Goal: Information Seeking & Learning: Compare options

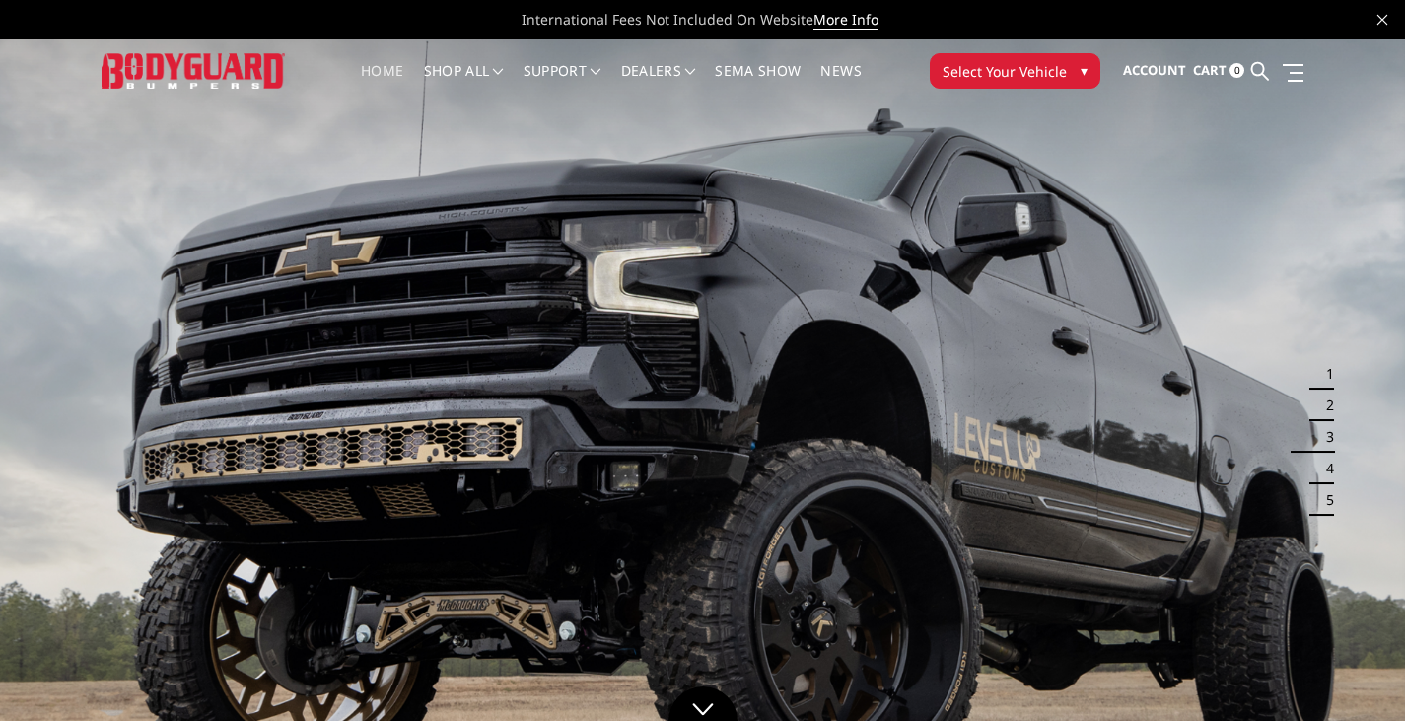
click at [1067, 69] on button "Select Your Vehicle ▾" at bounding box center [1015, 71] width 171 height 36
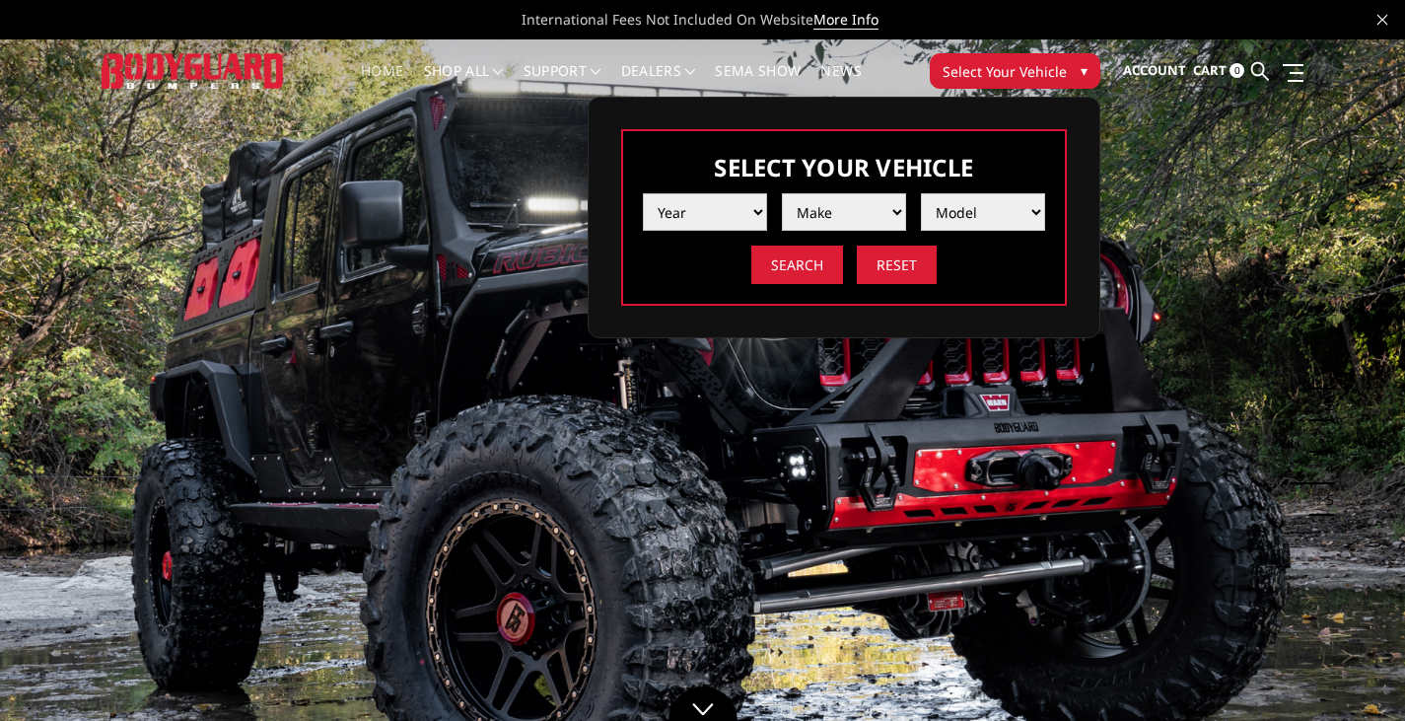
click at [753, 210] on select "Year 2025 2024 2023 2022 2021 2020 2019 2018 2017 2016 2015 2014 2013 2012 2011…" at bounding box center [705, 211] width 124 height 37
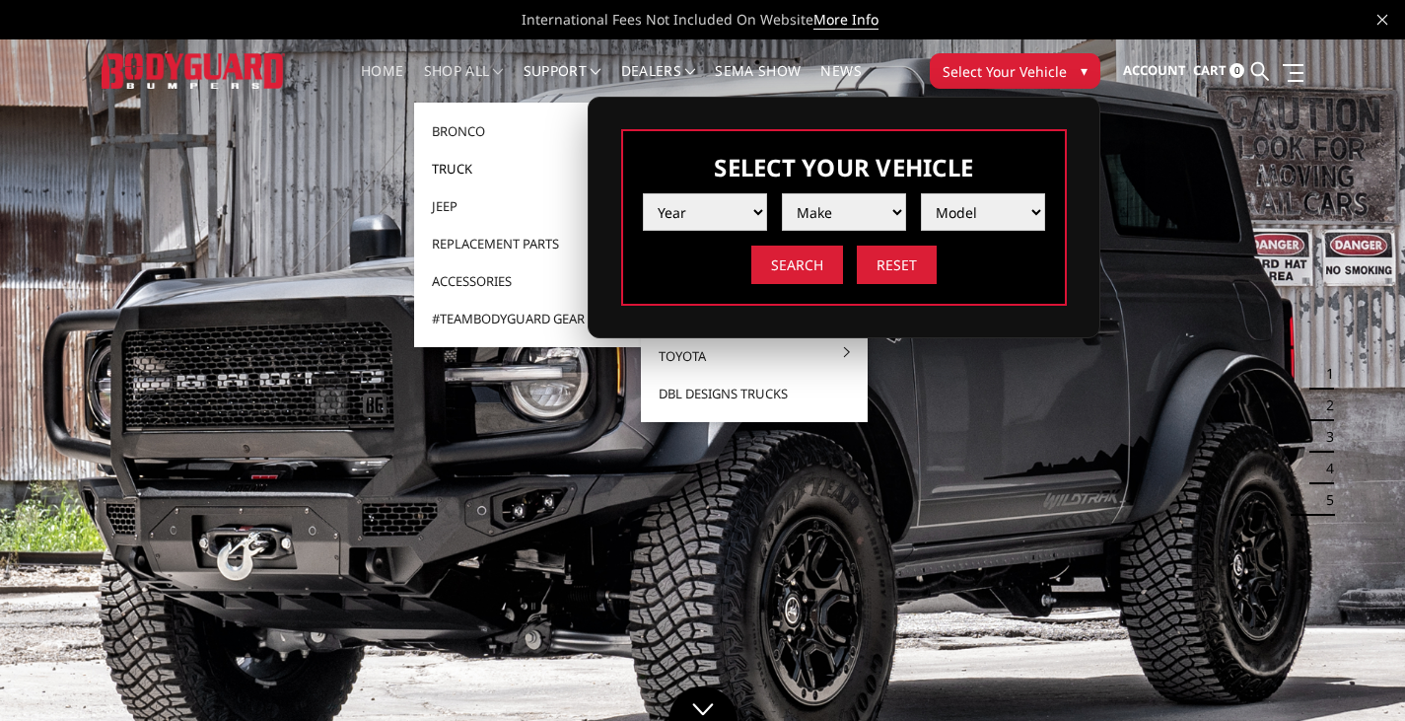
click at [471, 168] on link "Truck" at bounding box center [527, 168] width 211 height 37
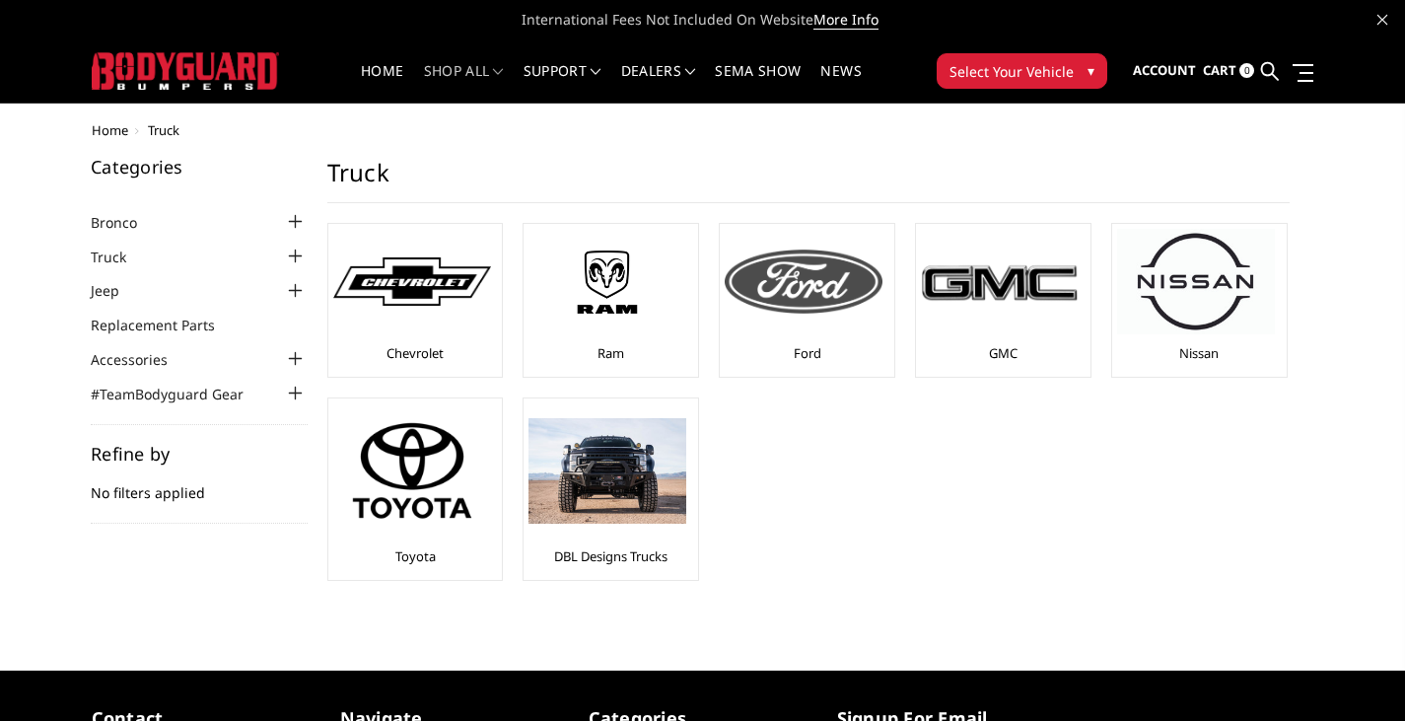
click at [818, 295] on img at bounding box center [804, 281] width 158 height 63
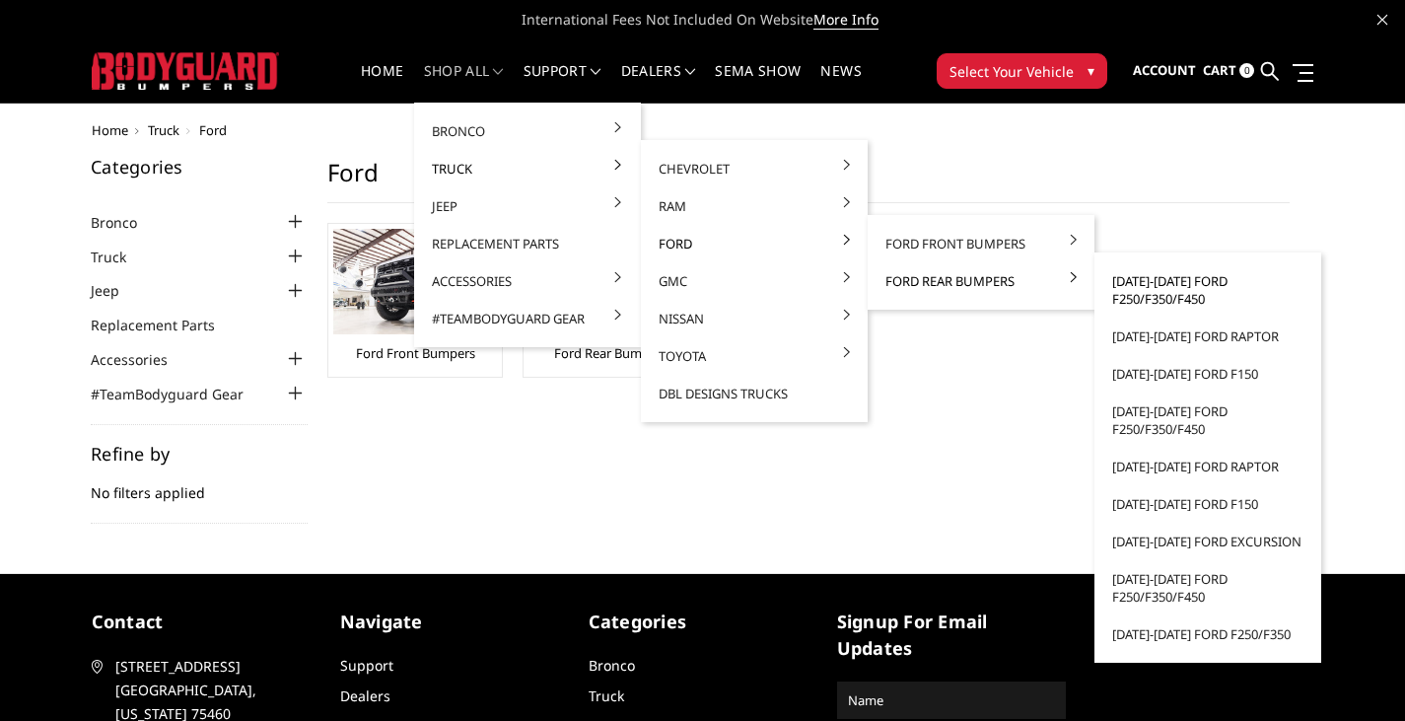
click at [1135, 289] on link "[DATE]-[DATE] Ford F250/F350/F450" at bounding box center [1208, 289] width 211 height 55
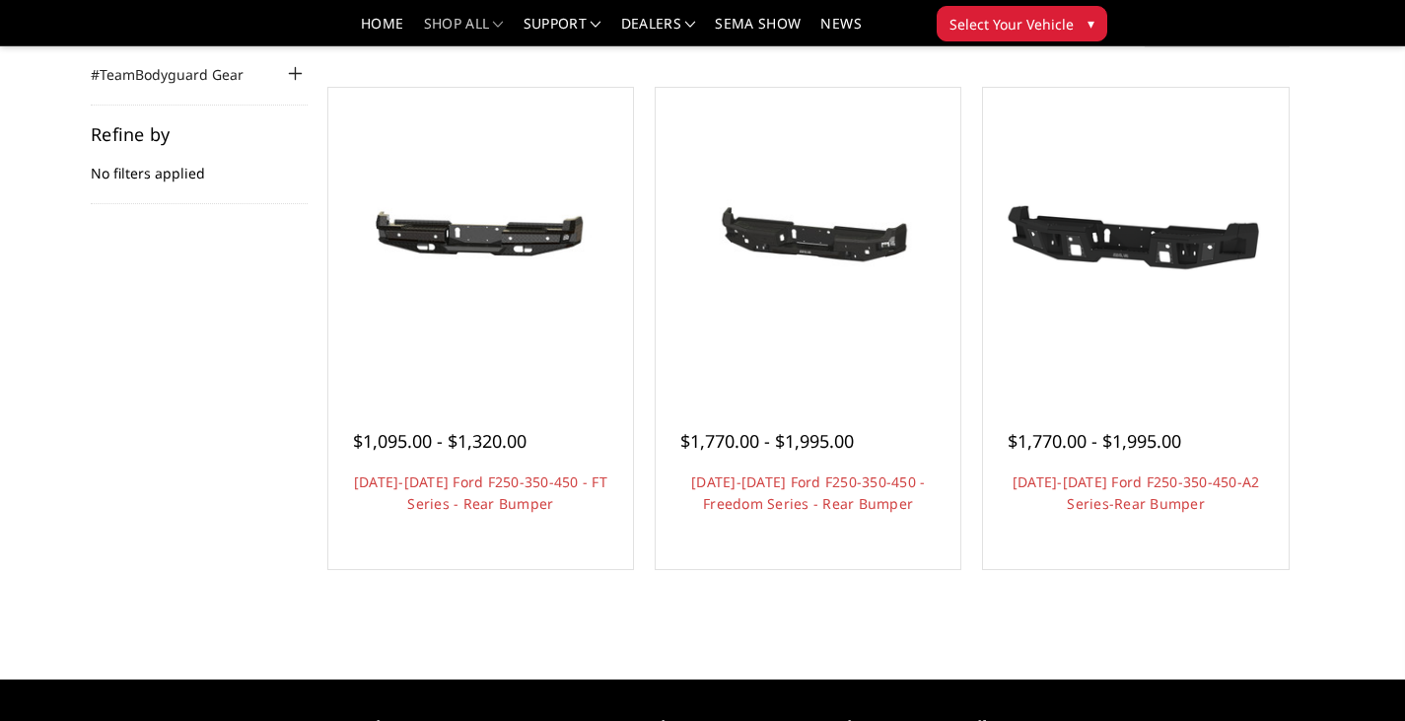
scroll to position [296, 0]
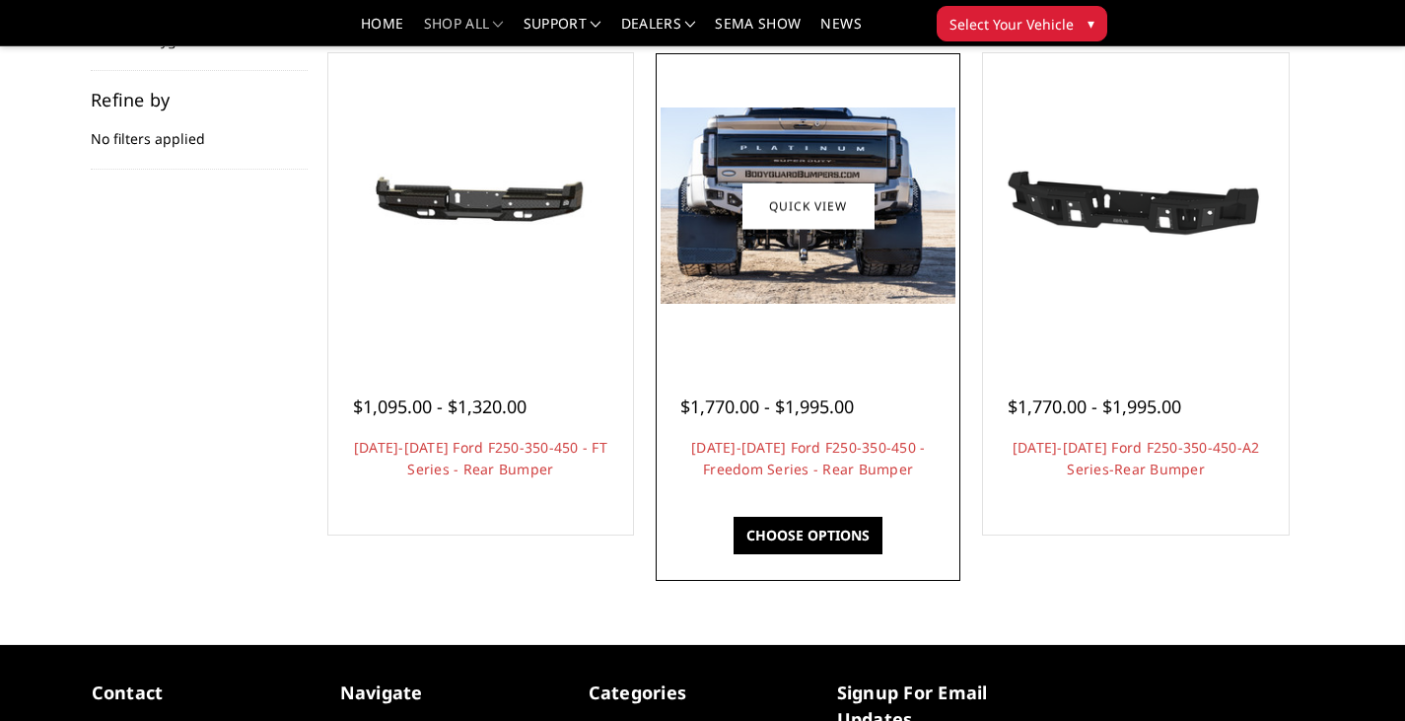
click at [706, 250] on img at bounding box center [808, 205] width 295 height 196
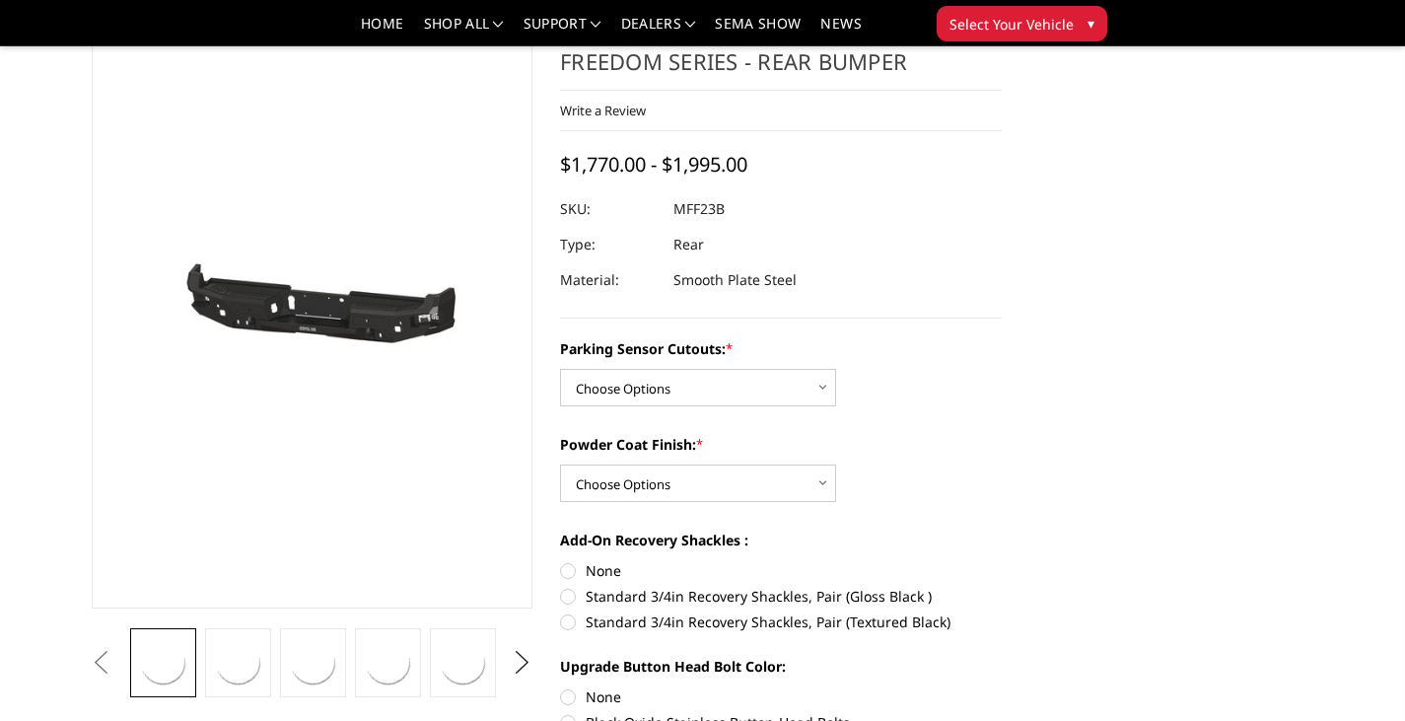
scroll to position [197, 0]
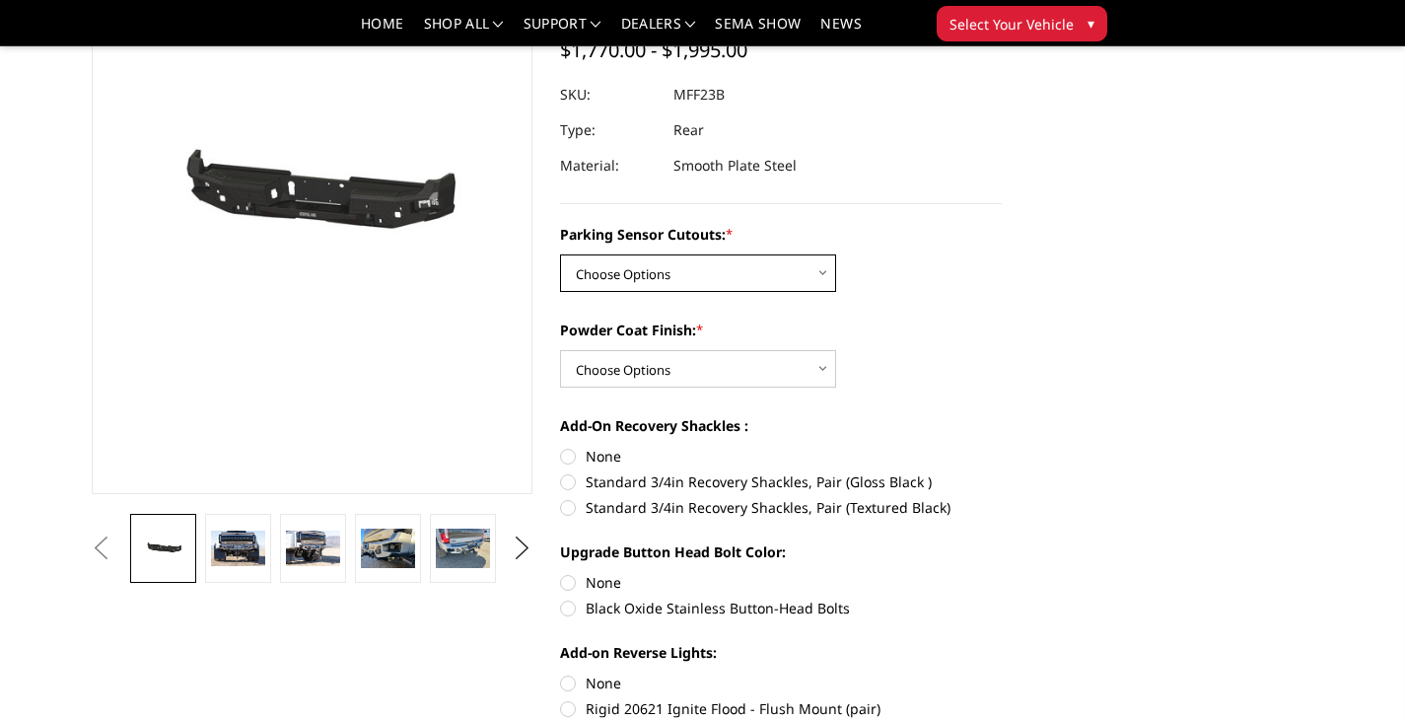
click at [806, 283] on select "Choose Options No - Without Parking Sensor Cutouts Yes - With Parking Sensor Cu…" at bounding box center [698, 272] width 276 height 37
select select "2559"
click at [560, 254] on select "Choose Options No - Without Parking Sensor Cutouts Yes - With Parking Sensor Cu…" at bounding box center [698, 272] width 276 height 37
click at [261, 536] on img at bounding box center [237, 549] width 53 height 36
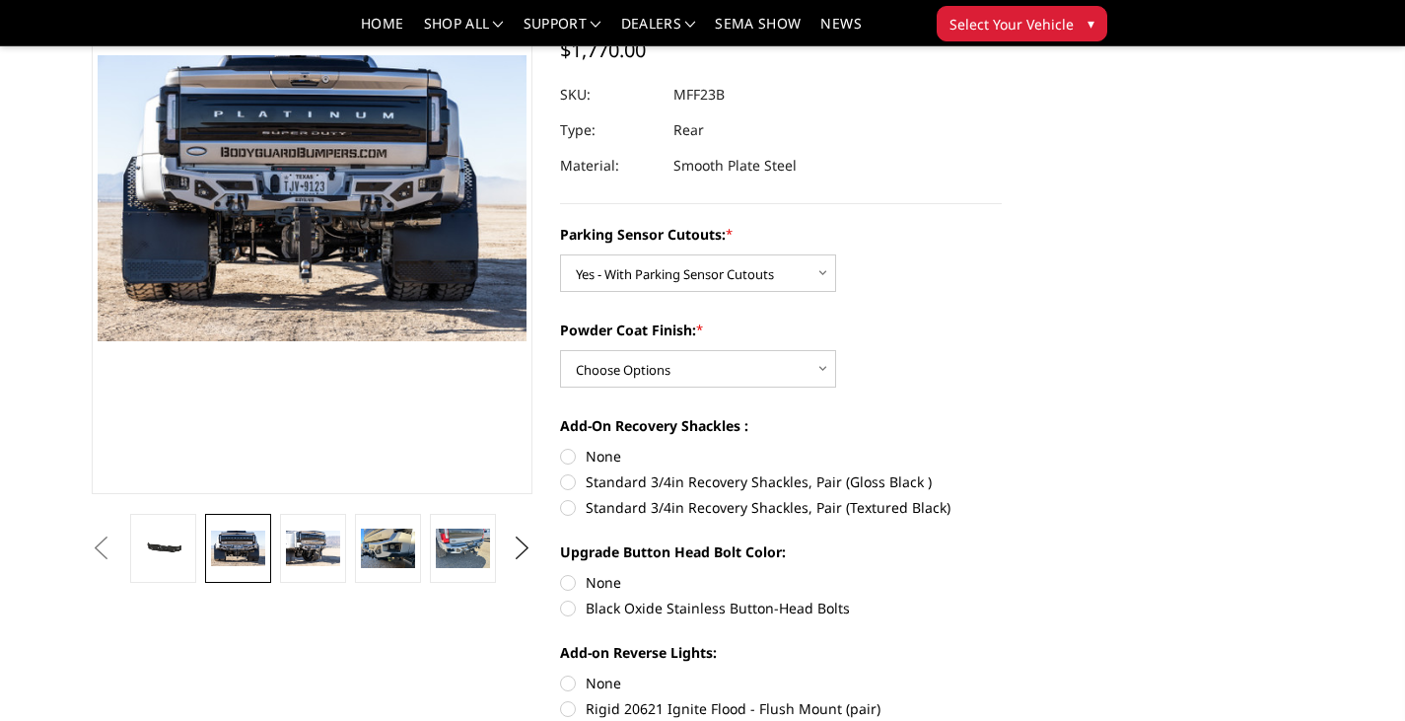
scroll to position [157, 0]
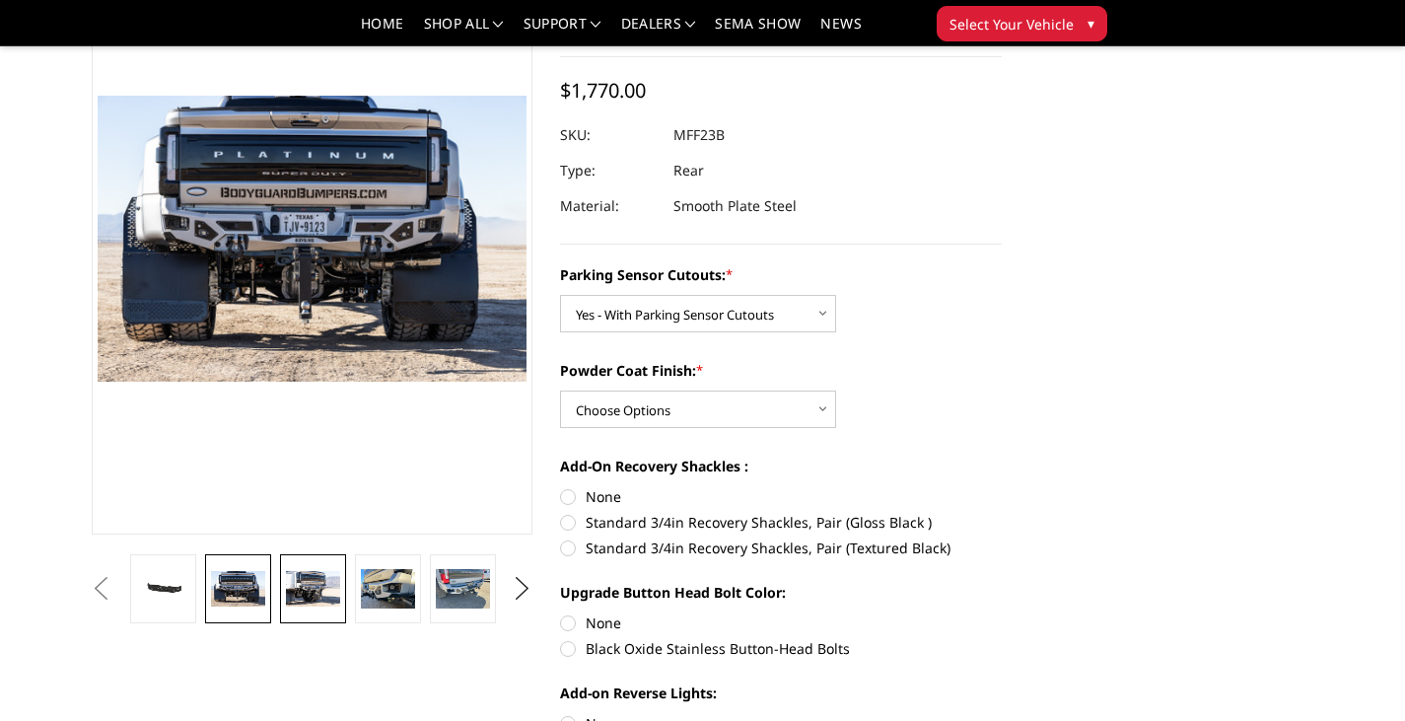
click at [321, 587] on img at bounding box center [312, 589] width 53 height 36
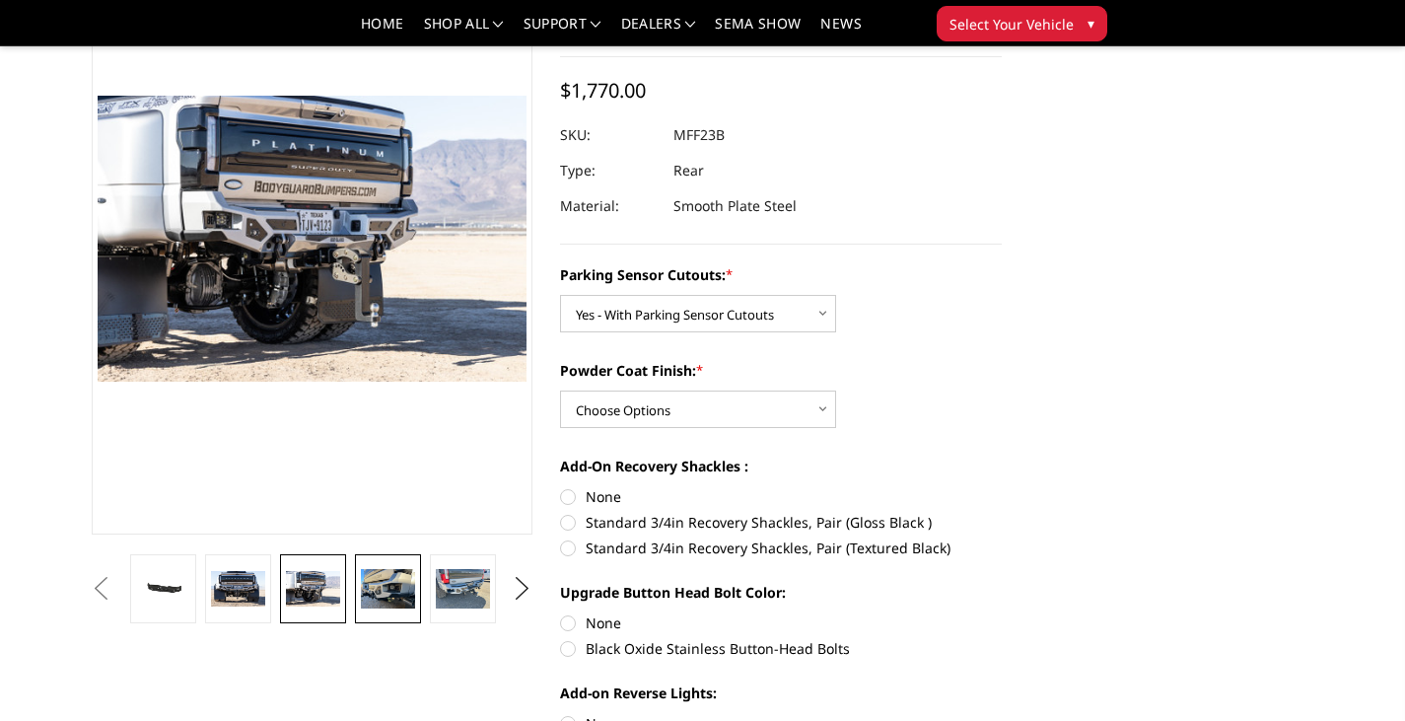
click at [399, 599] on img at bounding box center [387, 589] width 53 height 40
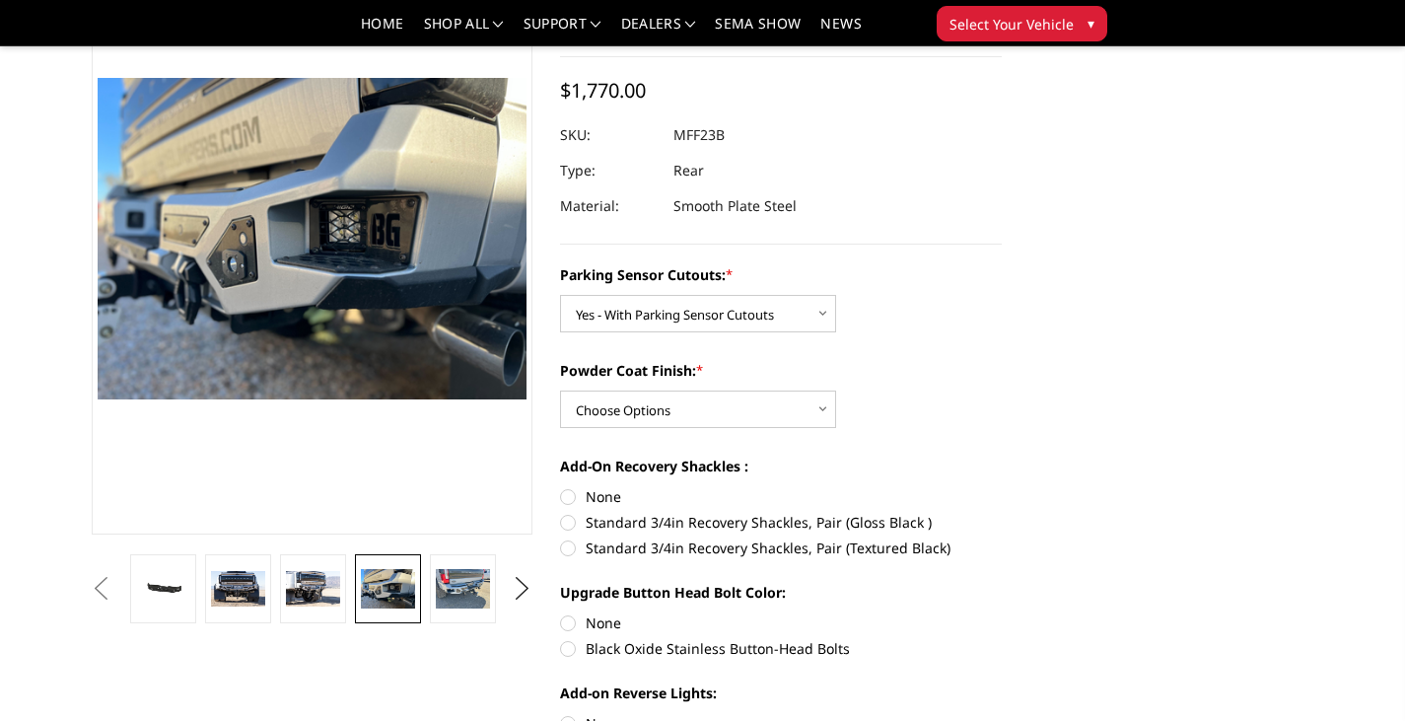
scroll to position [139, 0]
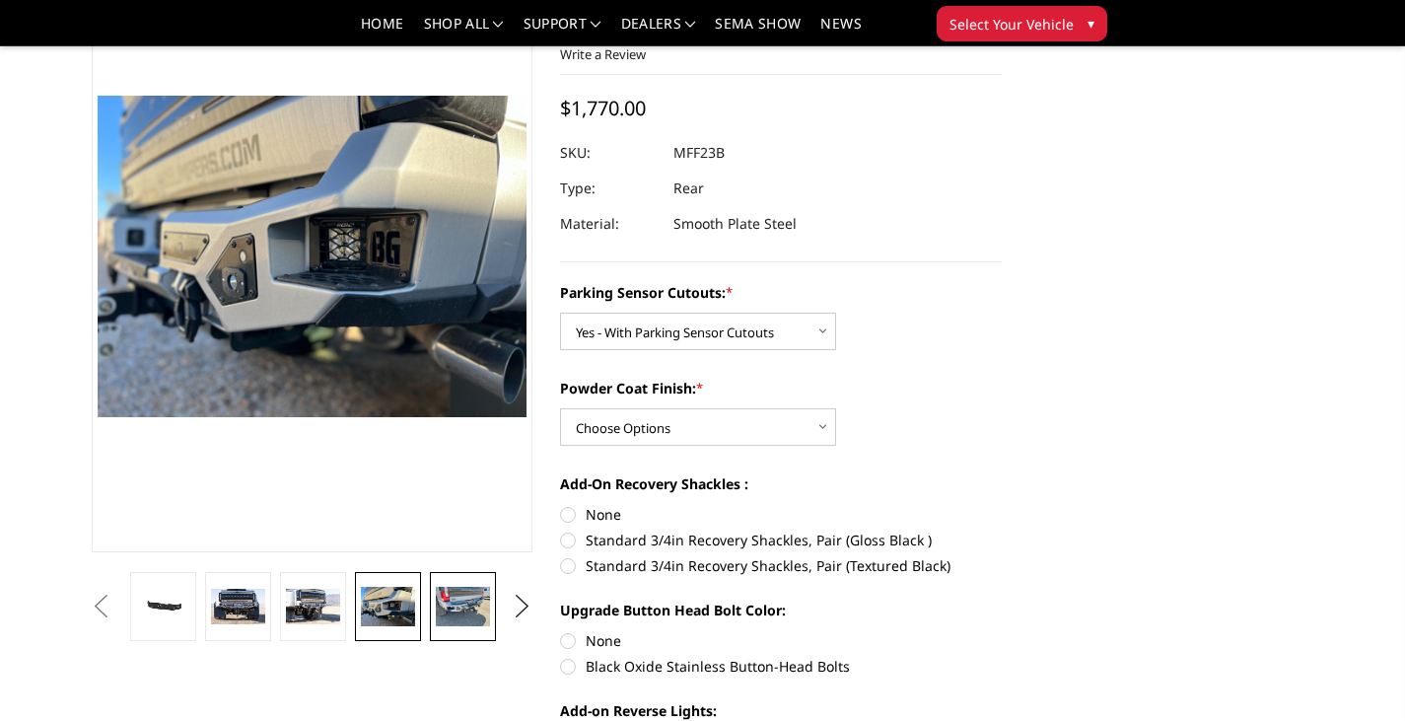
click at [447, 617] on img at bounding box center [462, 607] width 53 height 40
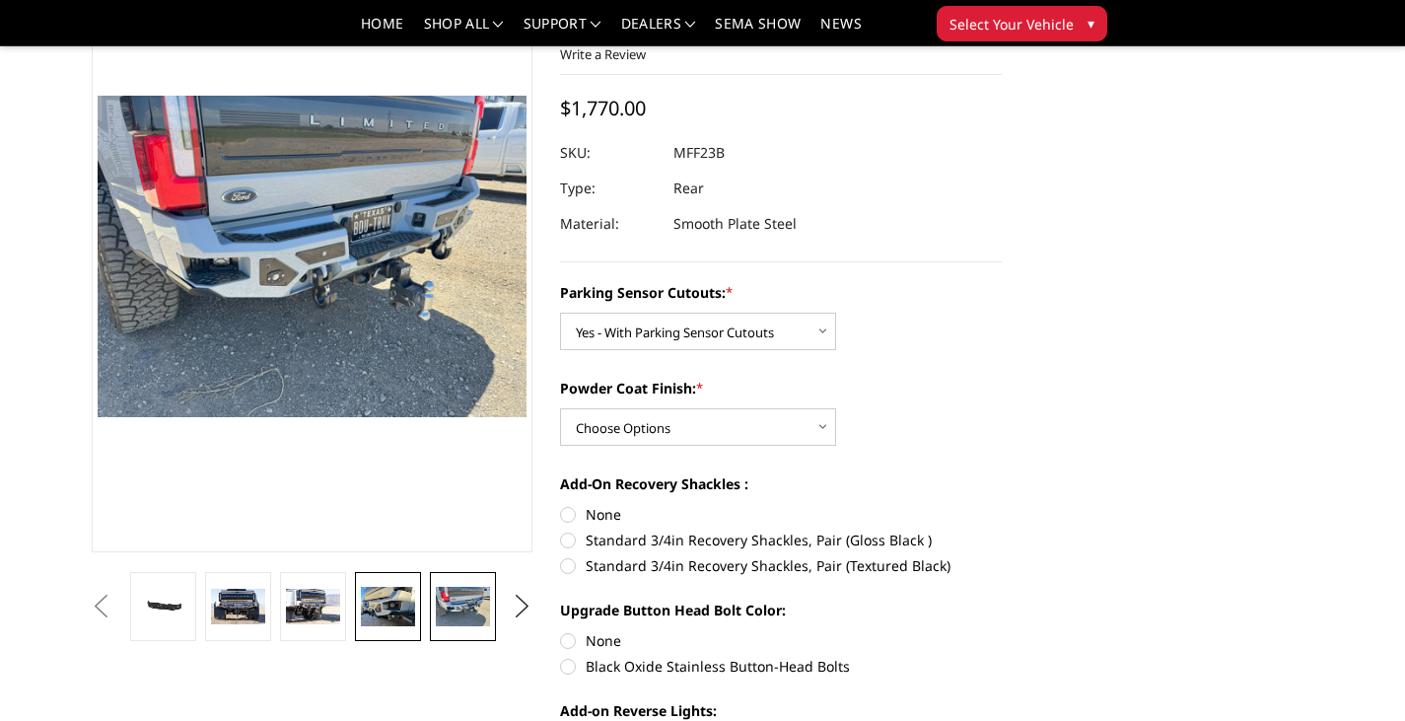
click at [385, 610] on img at bounding box center [387, 607] width 53 height 40
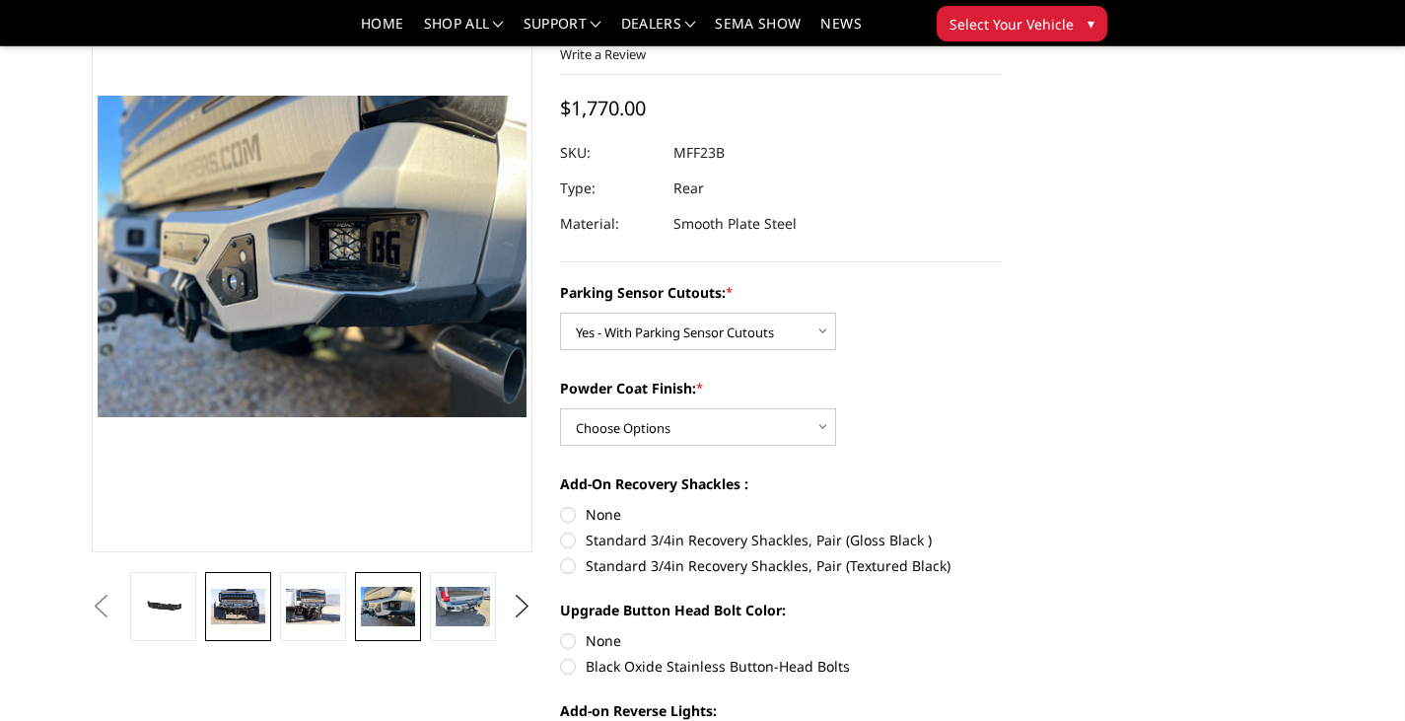
click at [226, 626] on link at bounding box center [237, 606] width 65 height 69
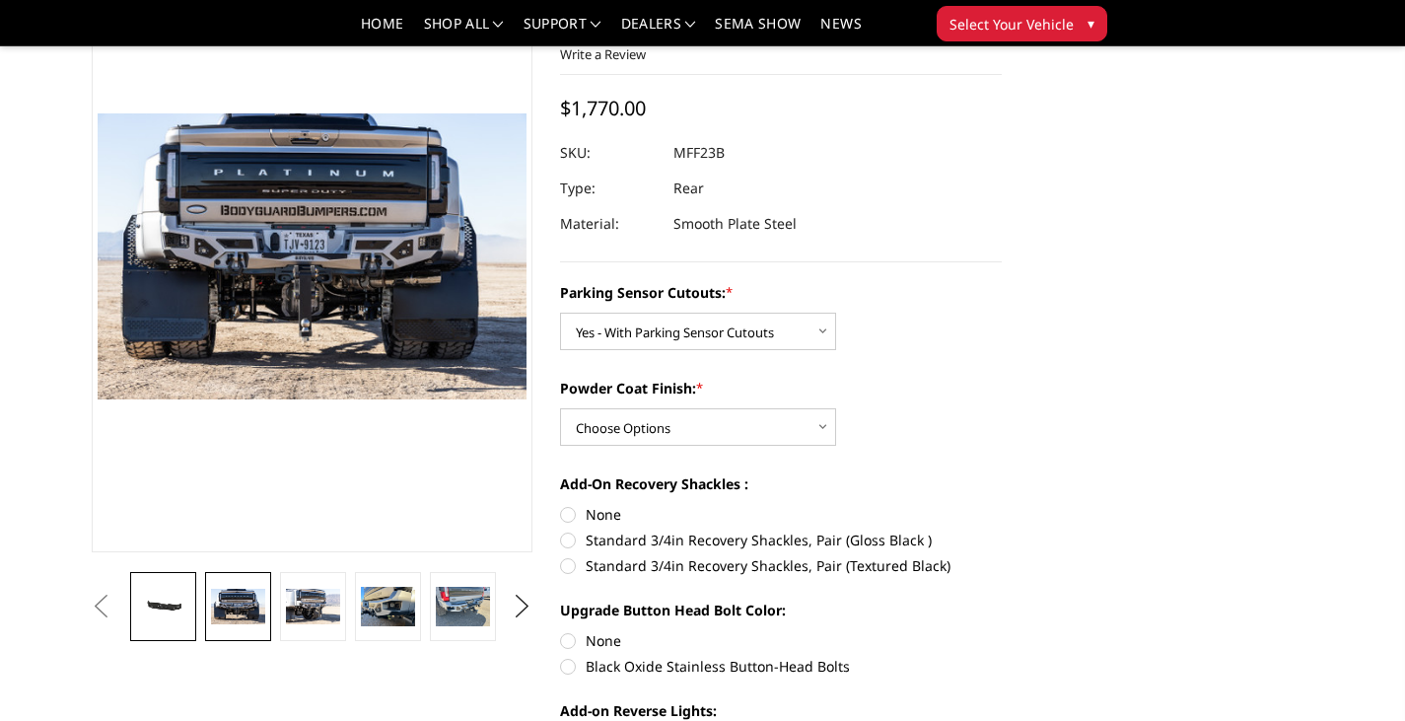
click at [175, 606] on img at bounding box center [162, 607] width 53 height 26
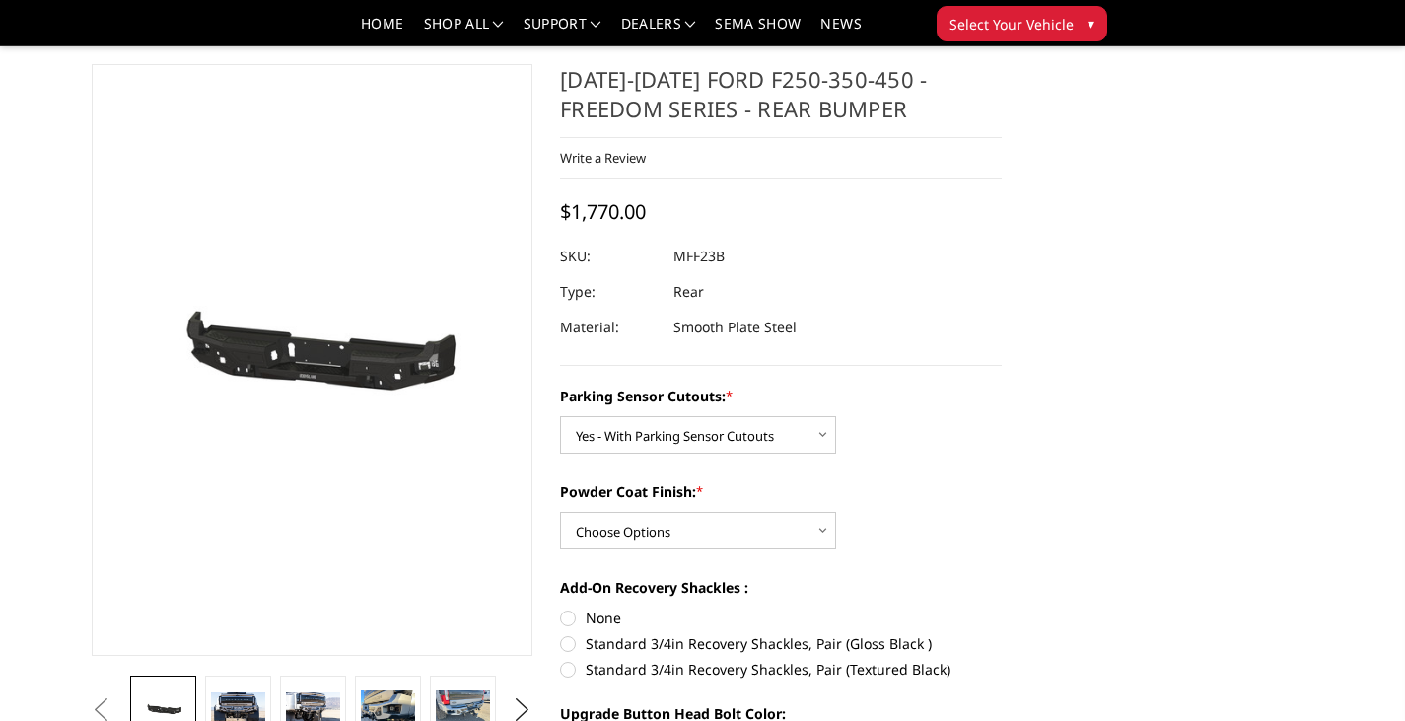
scroll to position [0, 0]
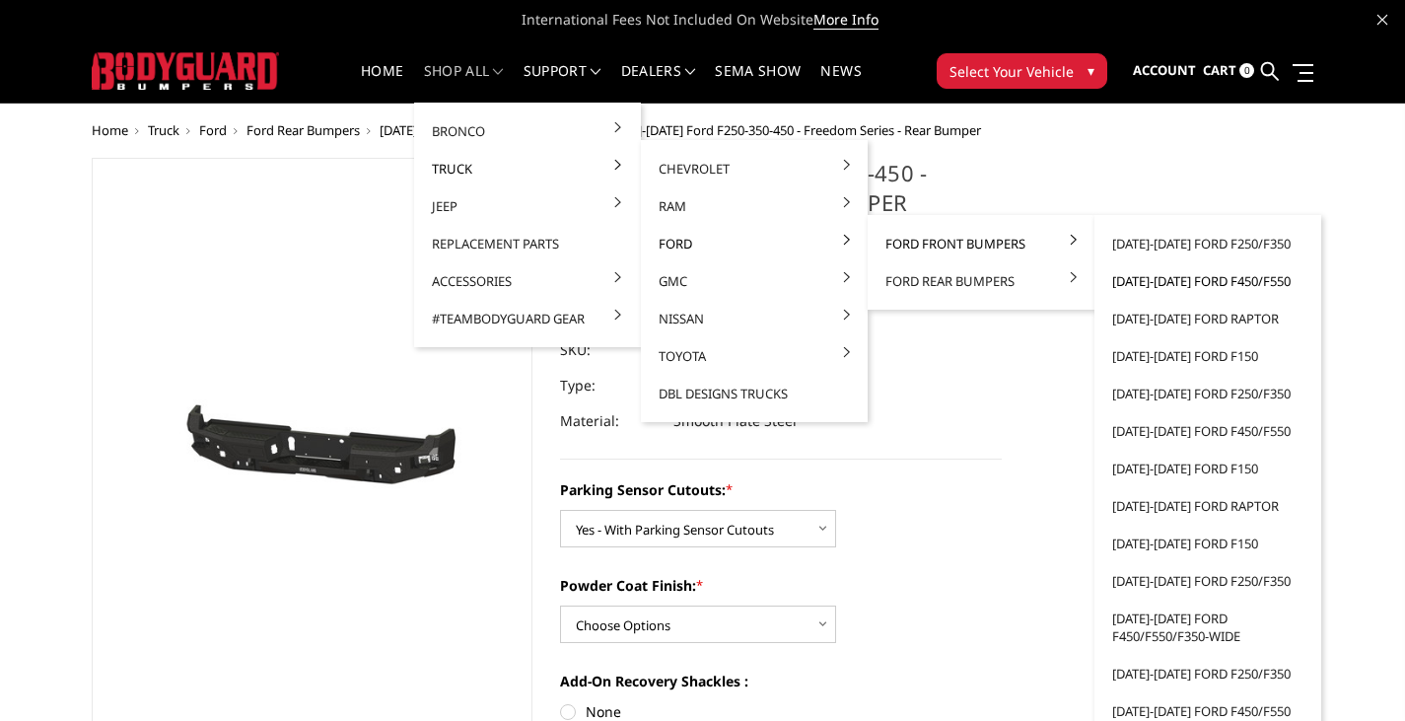
click at [1181, 282] on link "[DATE]-[DATE] Ford F450/F550" at bounding box center [1208, 280] width 211 height 37
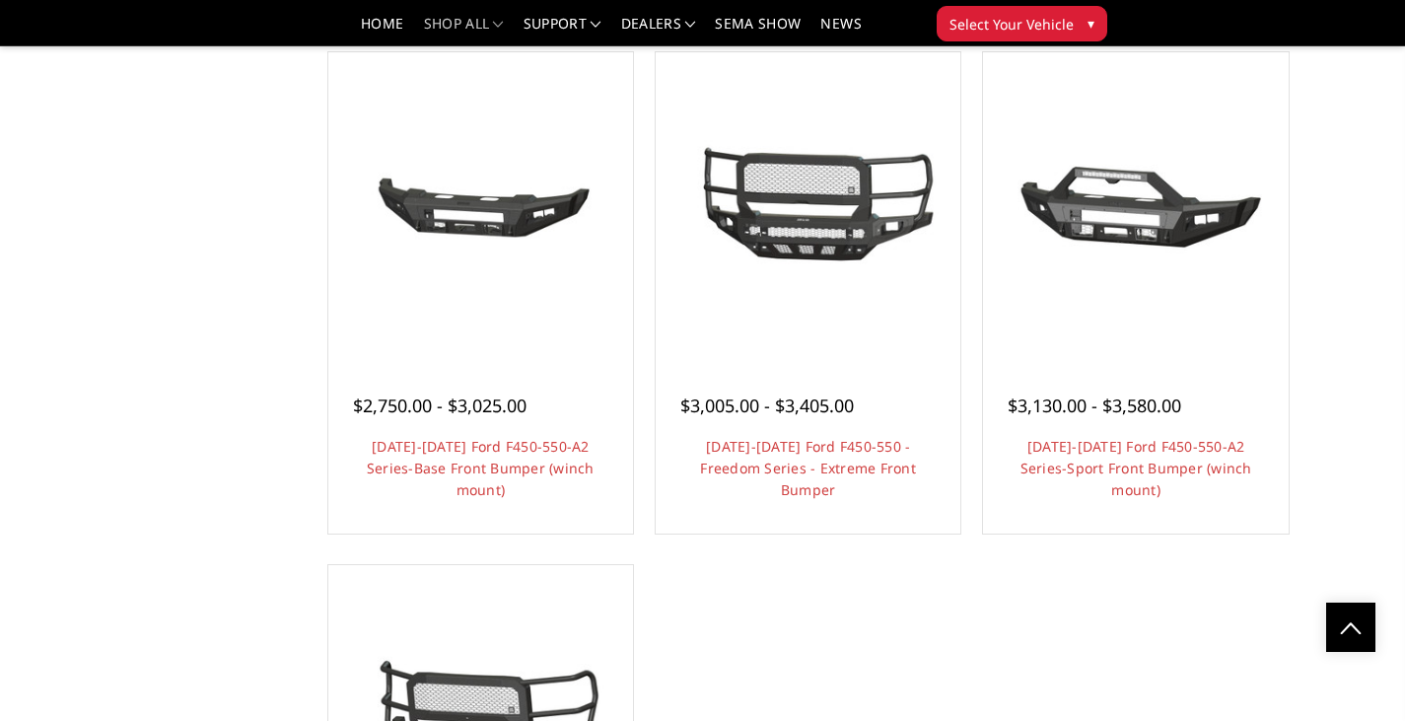
scroll to position [1282, 0]
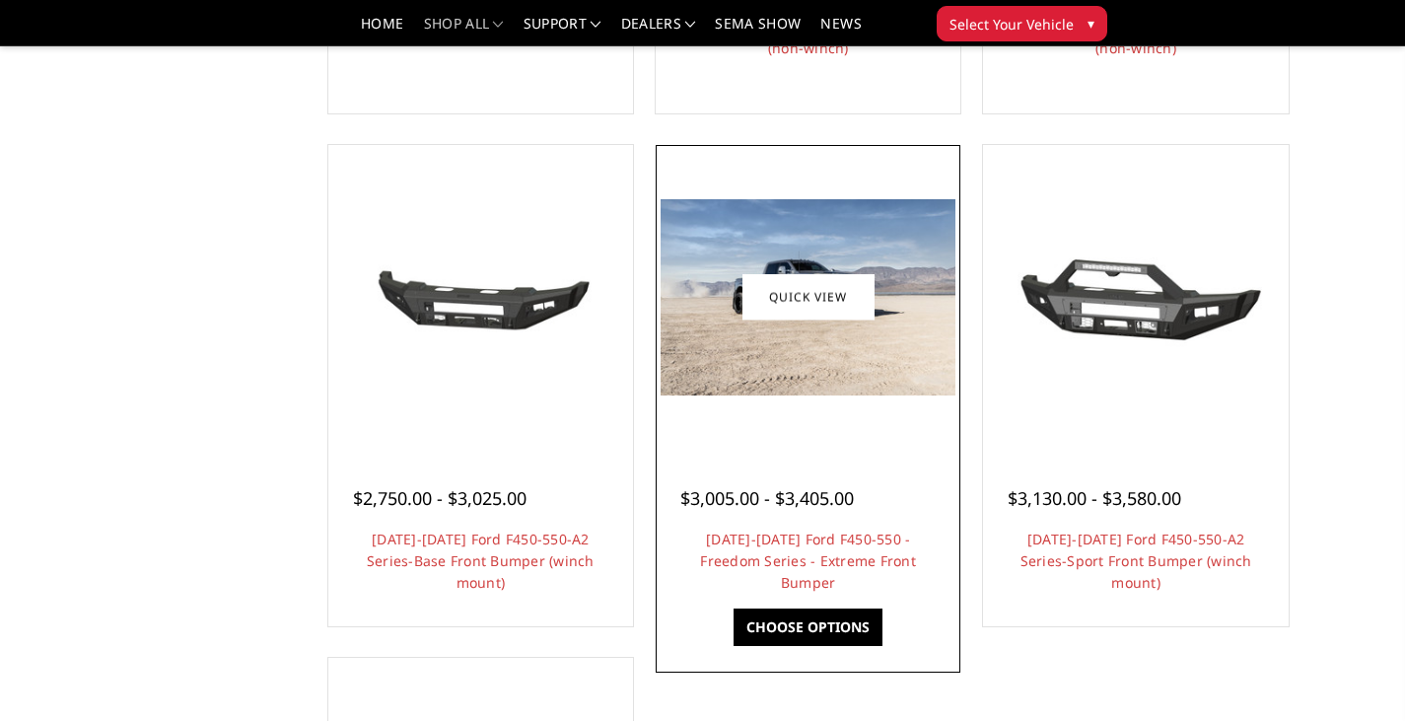
click at [846, 379] on img at bounding box center [808, 297] width 295 height 196
